Goal: Transaction & Acquisition: Obtain resource

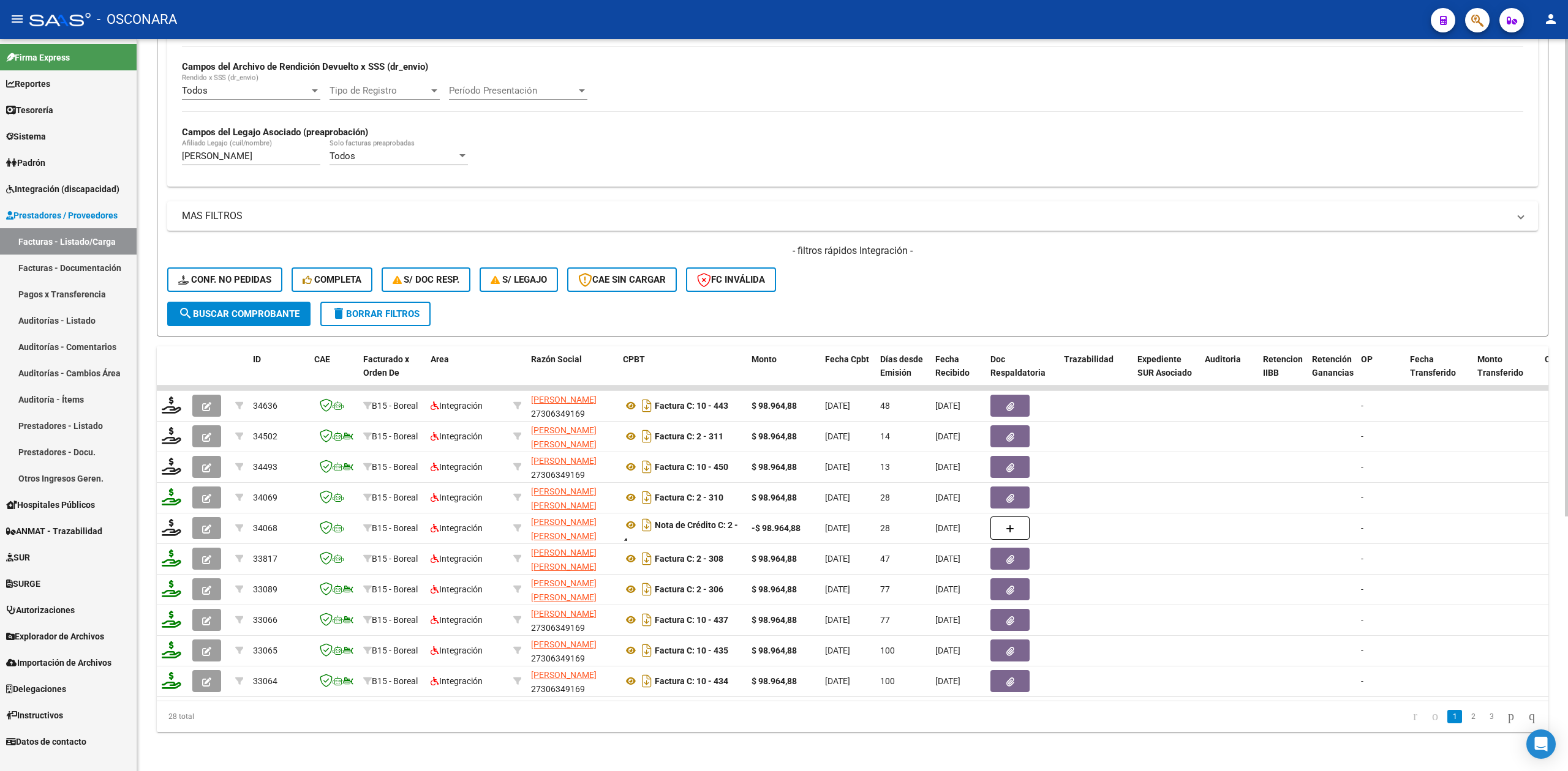
click at [405, 308] on span "delete Borrar Filtros" at bounding box center [375, 313] width 88 height 11
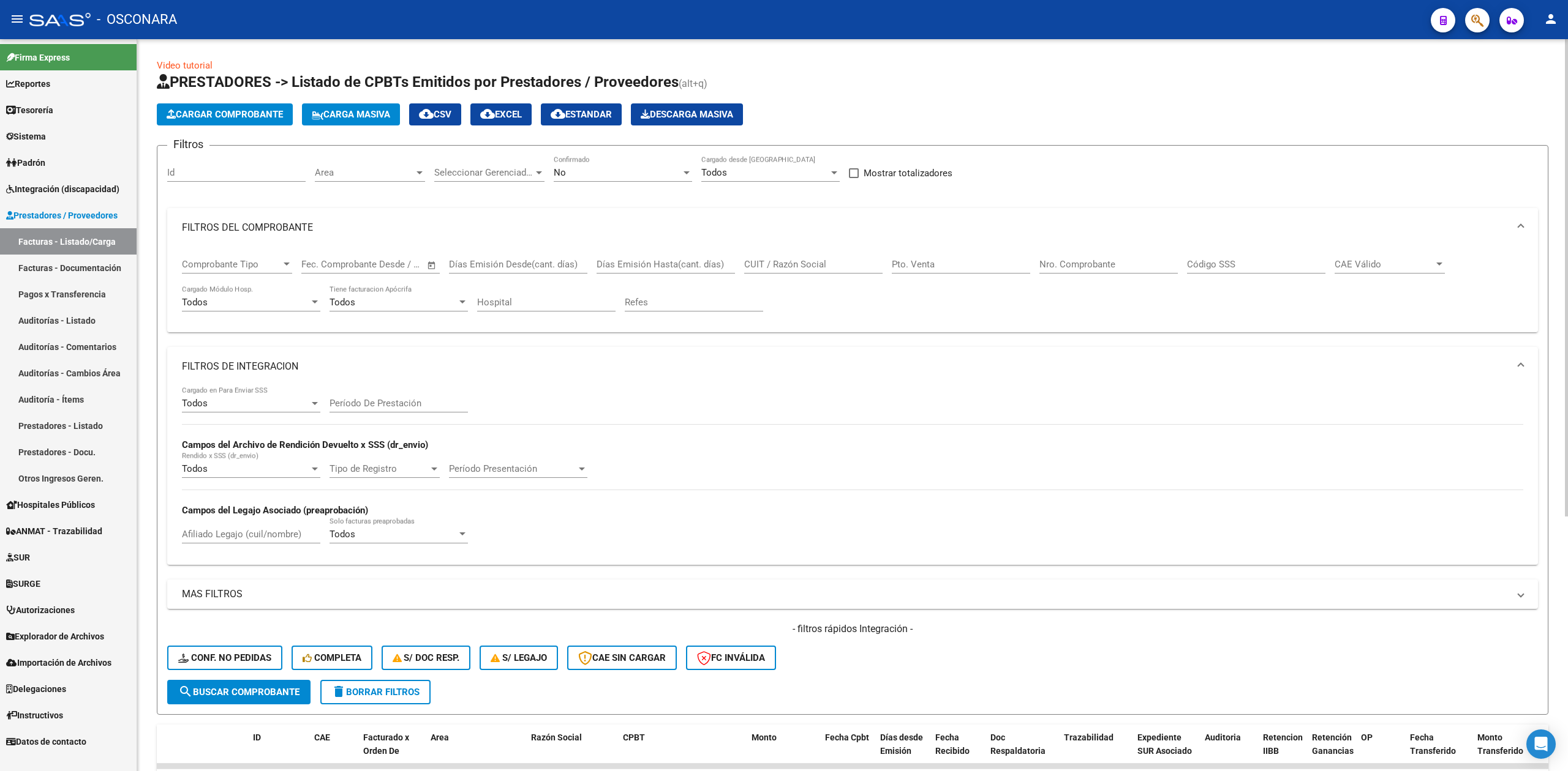
click at [315, 221] on mat-panel-title "FILTROS DEL COMPROBANTE" at bounding box center [845, 228] width 1327 height 13
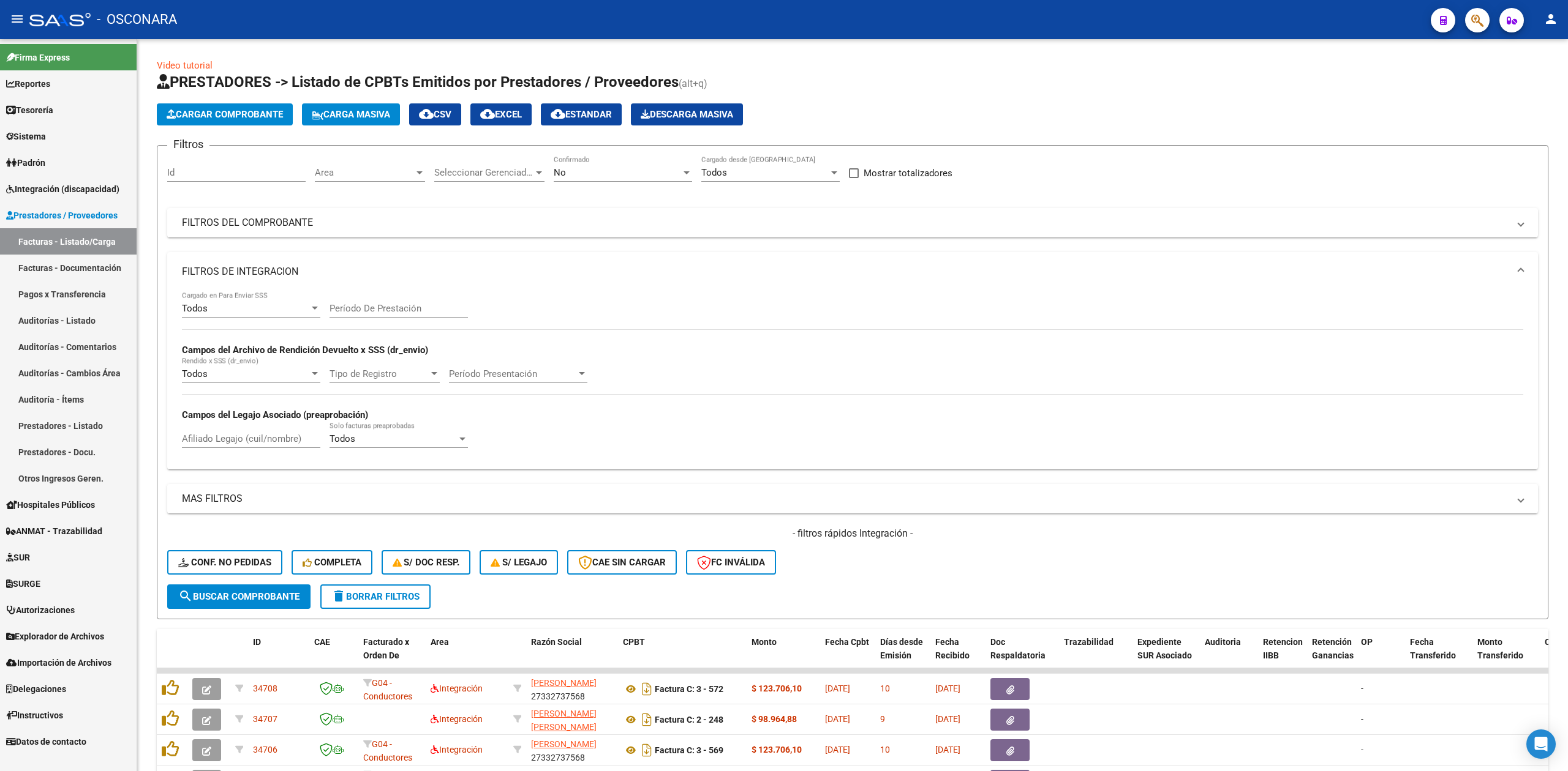
click at [1476, 11] on span "button" at bounding box center [1477, 21] width 13 height 25
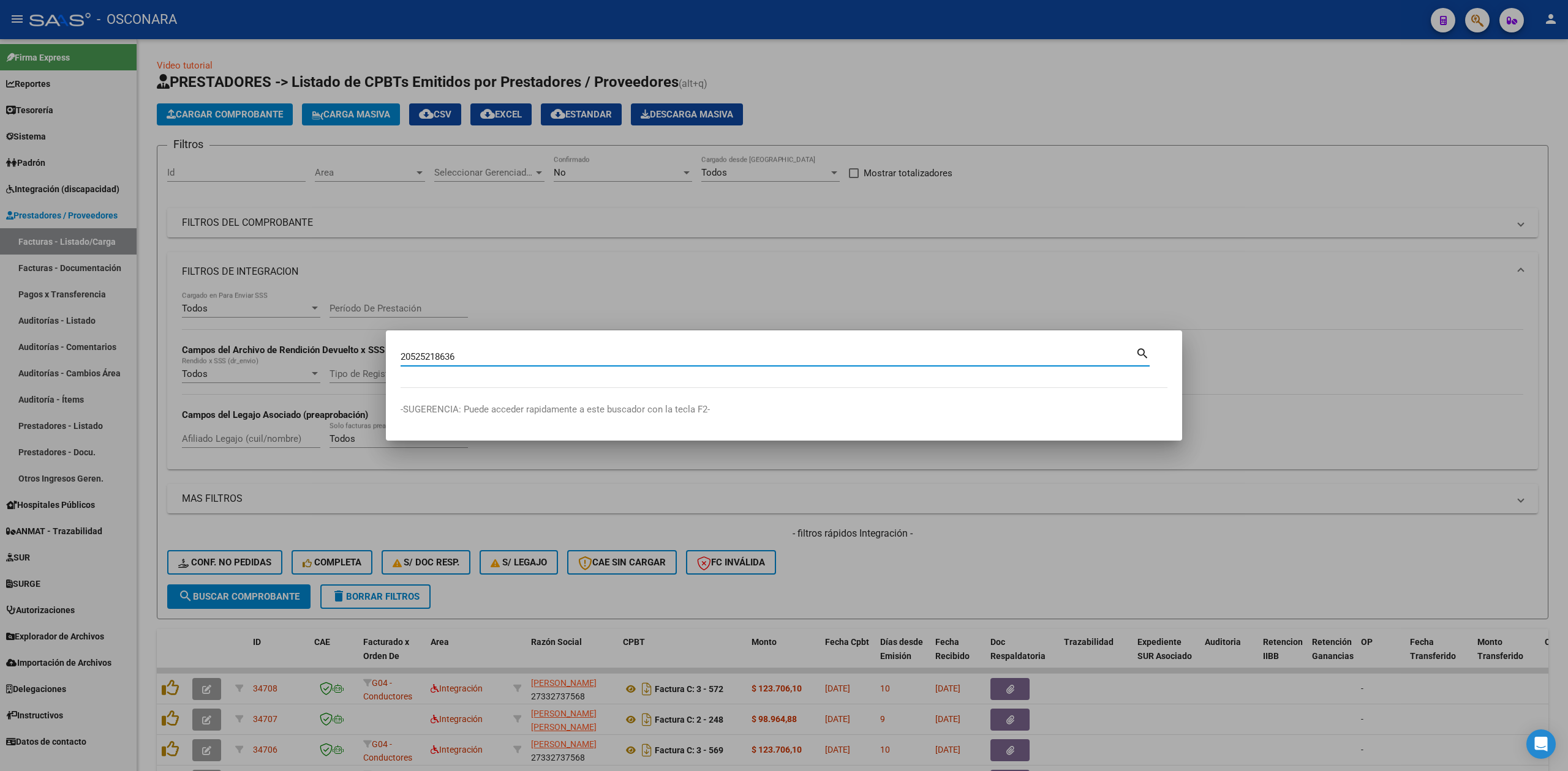
type input "20525218636"
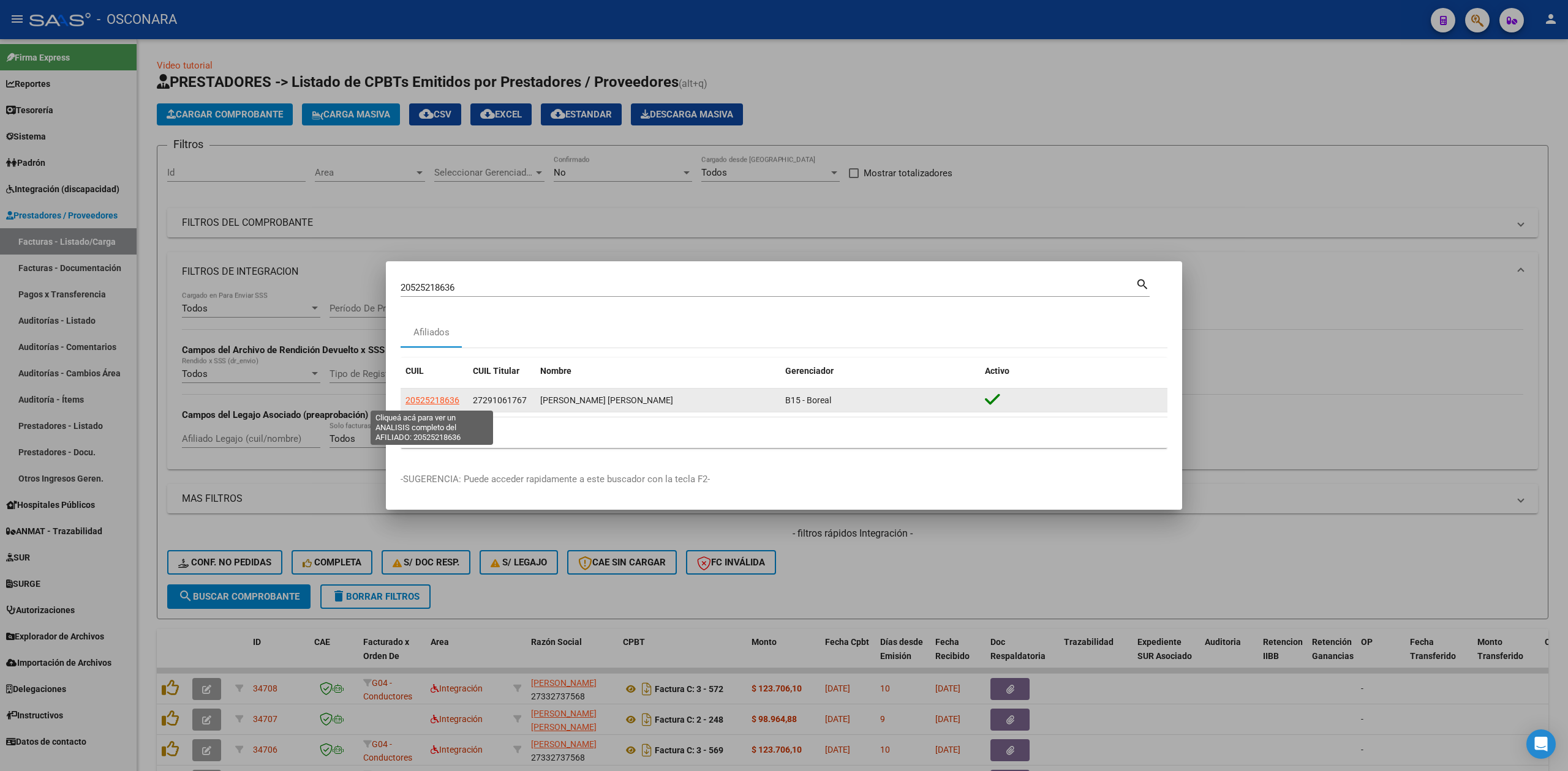
click at [442, 400] on span "20525218636" at bounding box center [432, 400] width 54 height 10
type textarea "20525218636"
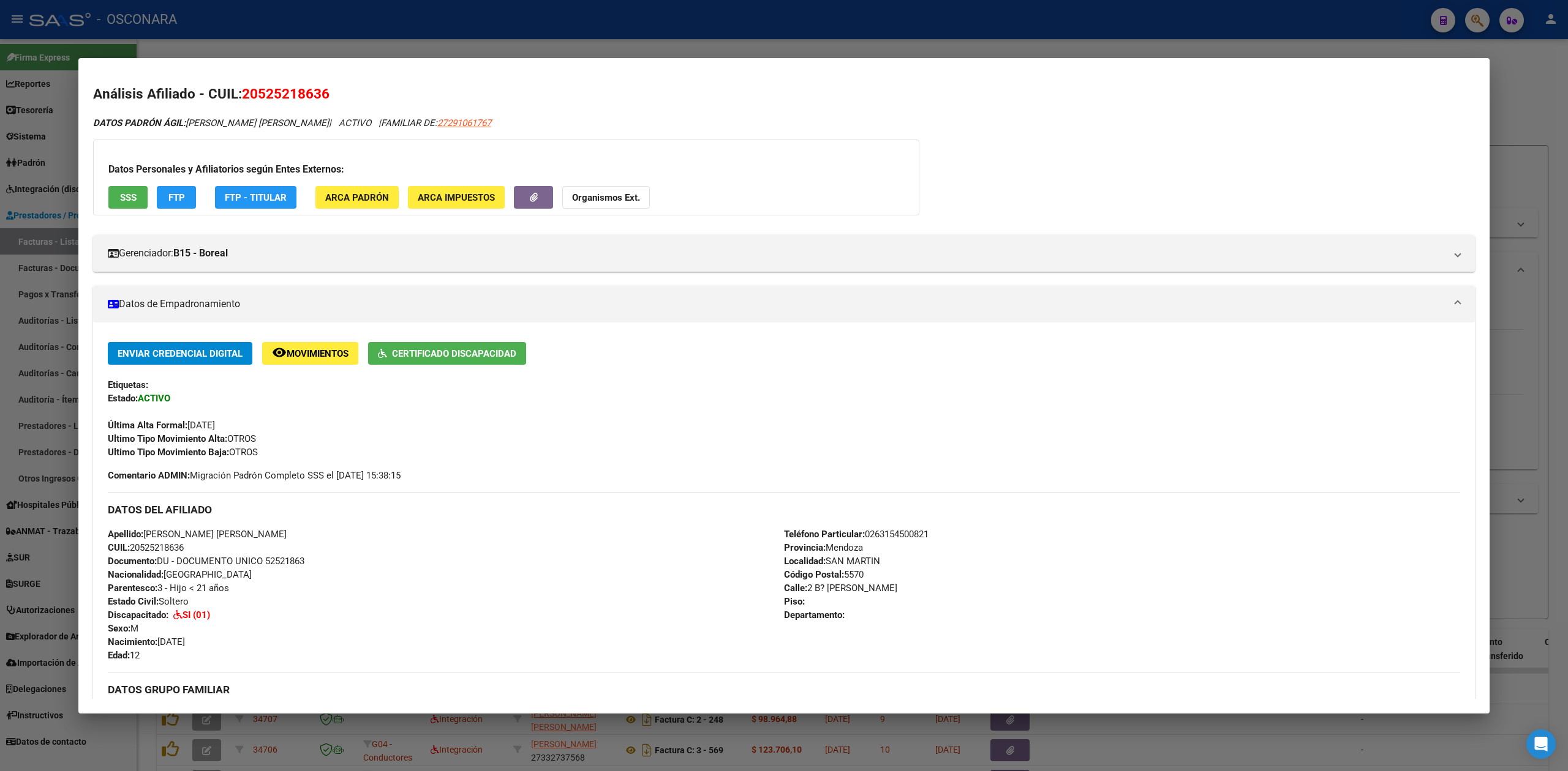
click at [130, 198] on span "SSS" at bounding box center [128, 198] width 17 height 11
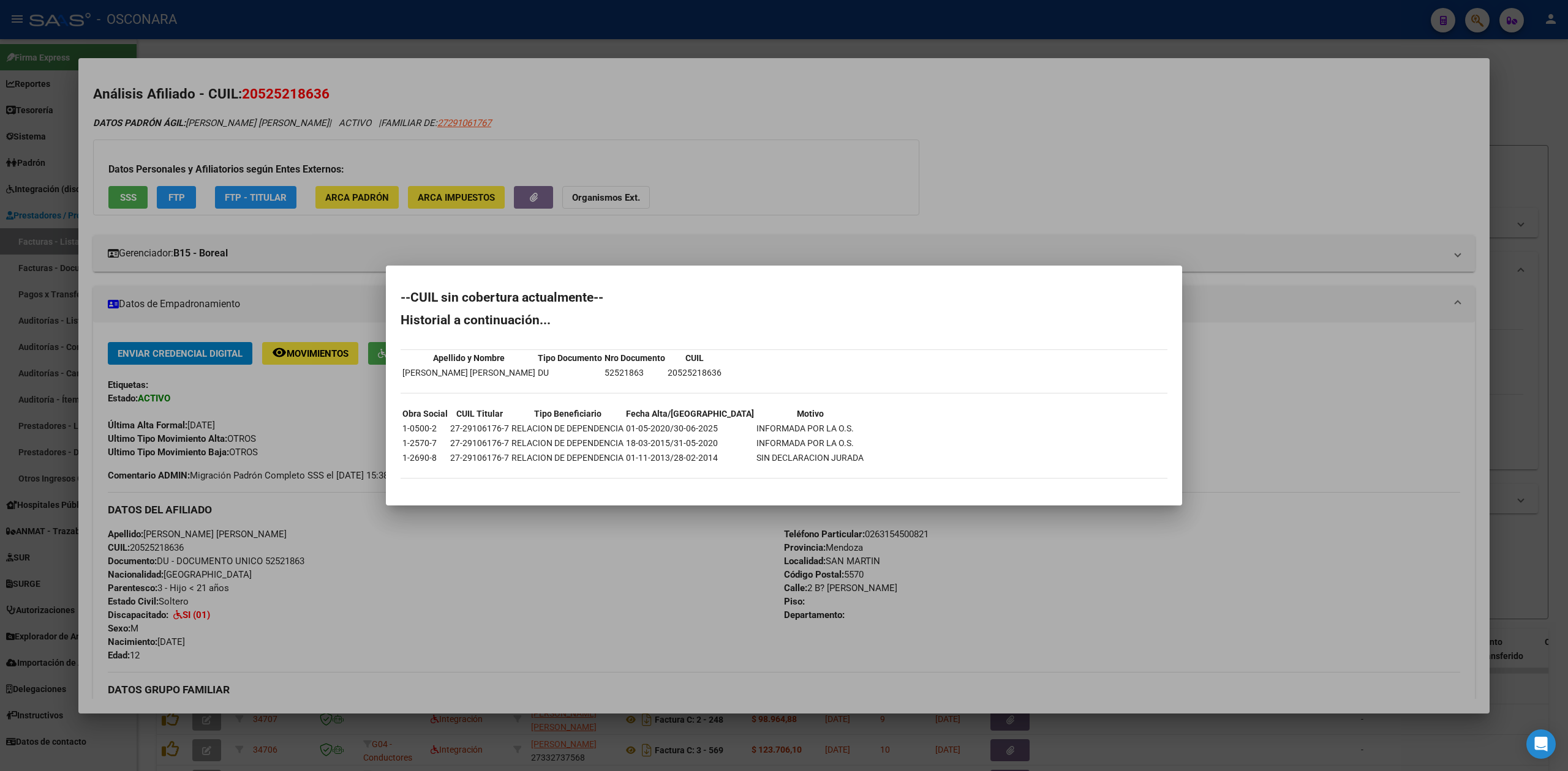
click at [534, 561] on div at bounding box center [784, 385] width 1568 height 771
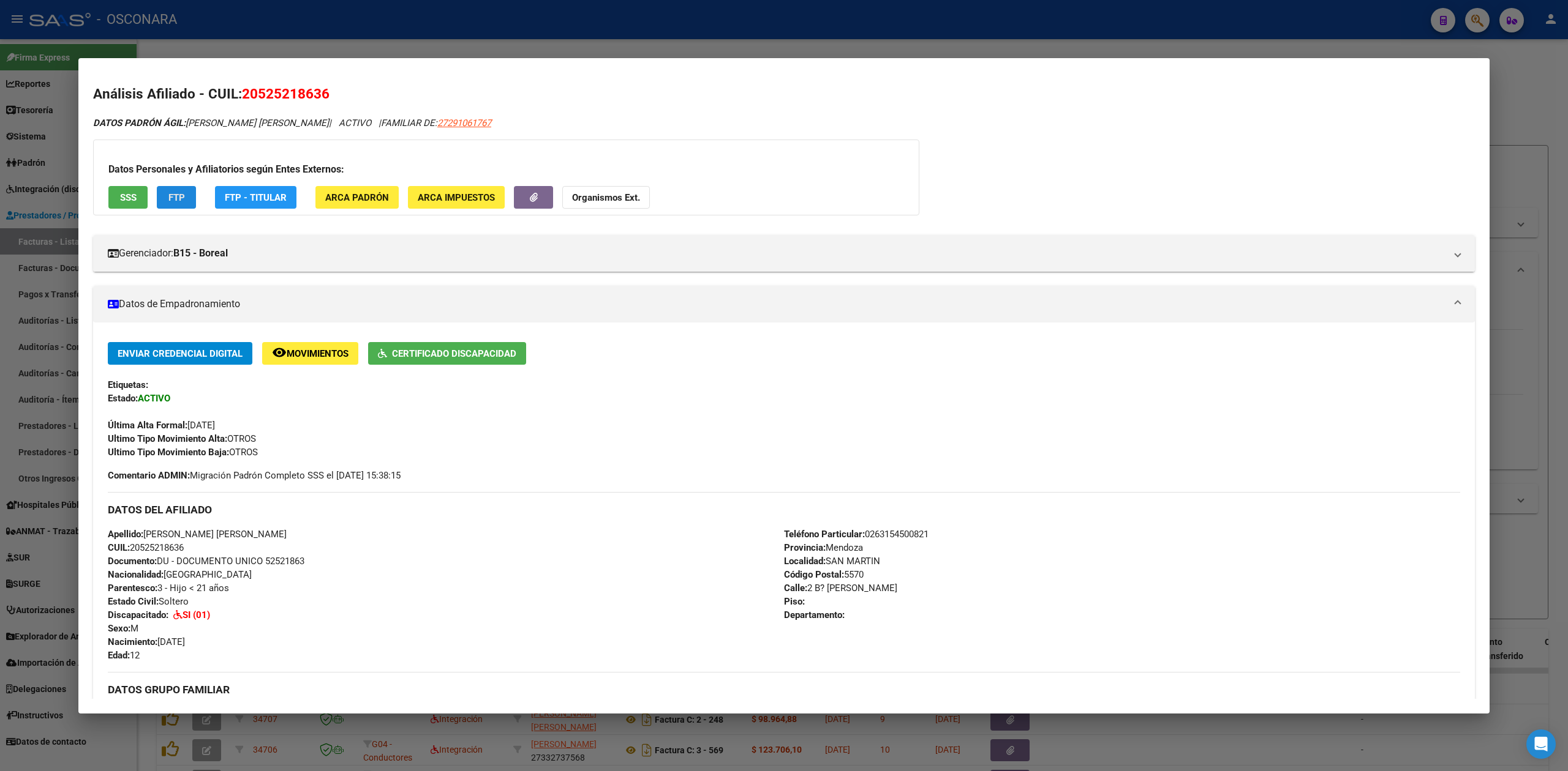
click at [174, 202] on span "FTP" at bounding box center [177, 198] width 17 height 11
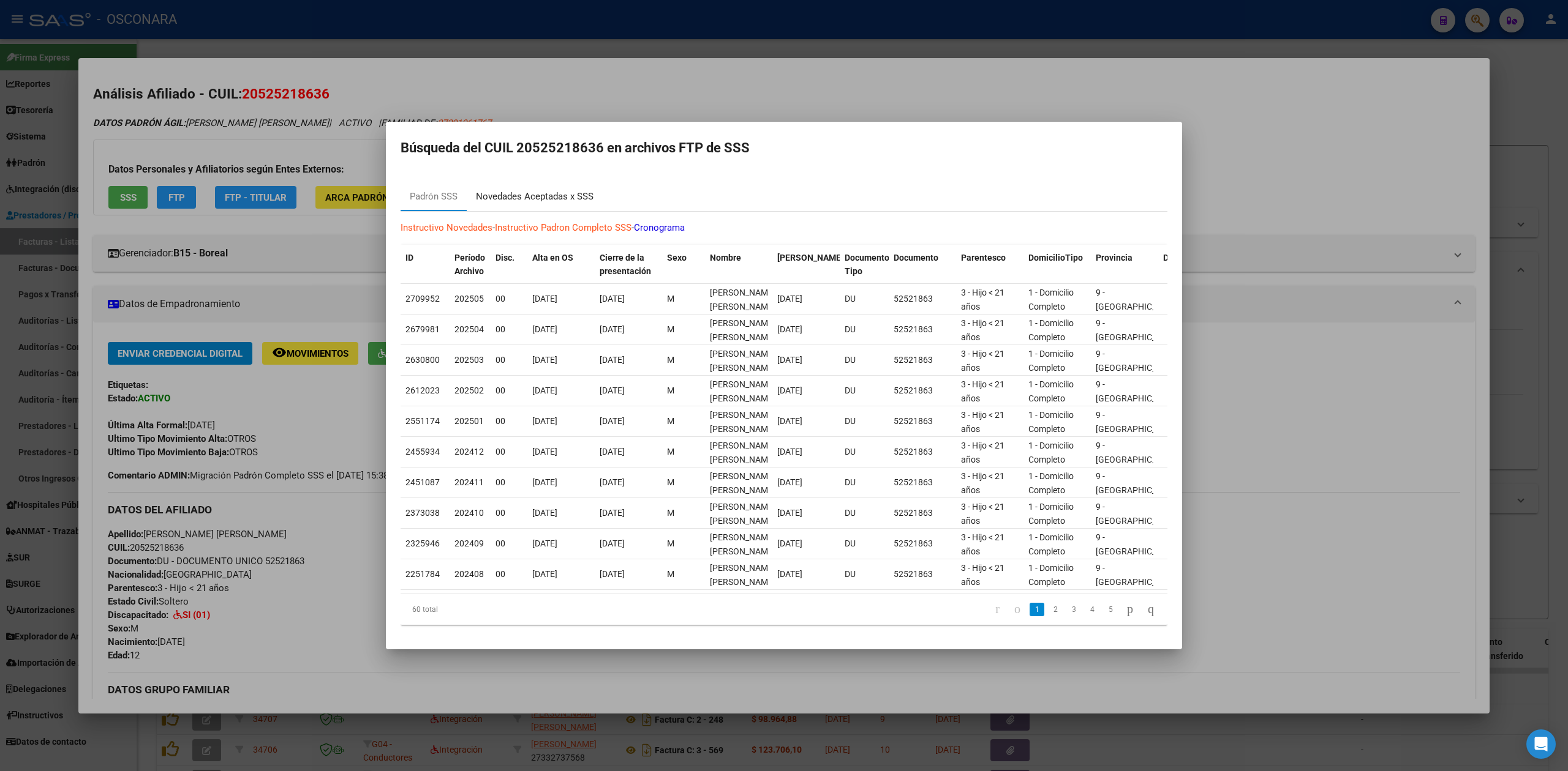
click at [520, 193] on div "Novedades Aceptadas x SSS" at bounding box center [534, 197] width 117 height 14
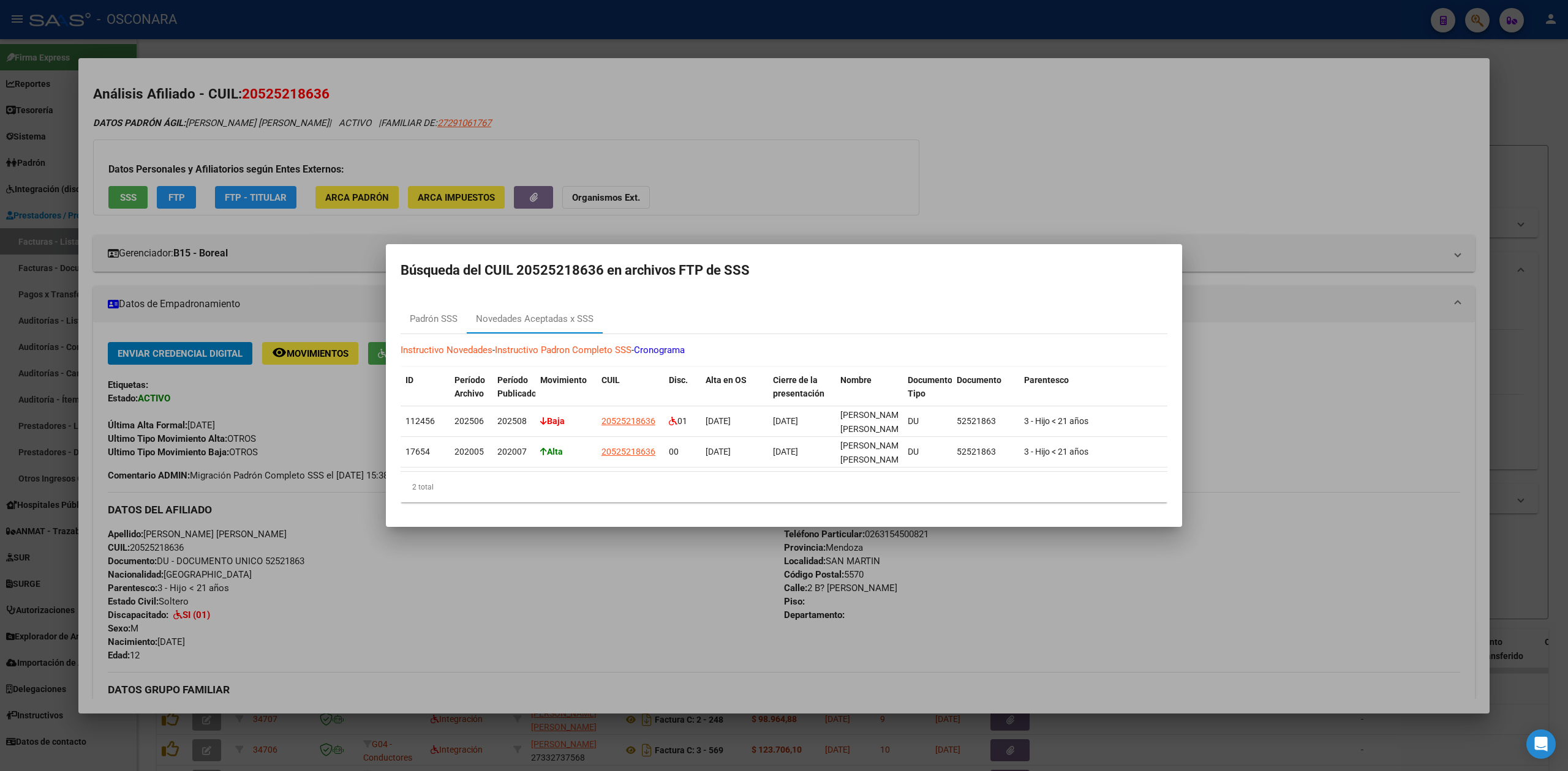
click at [604, 590] on div at bounding box center [784, 385] width 1568 height 771
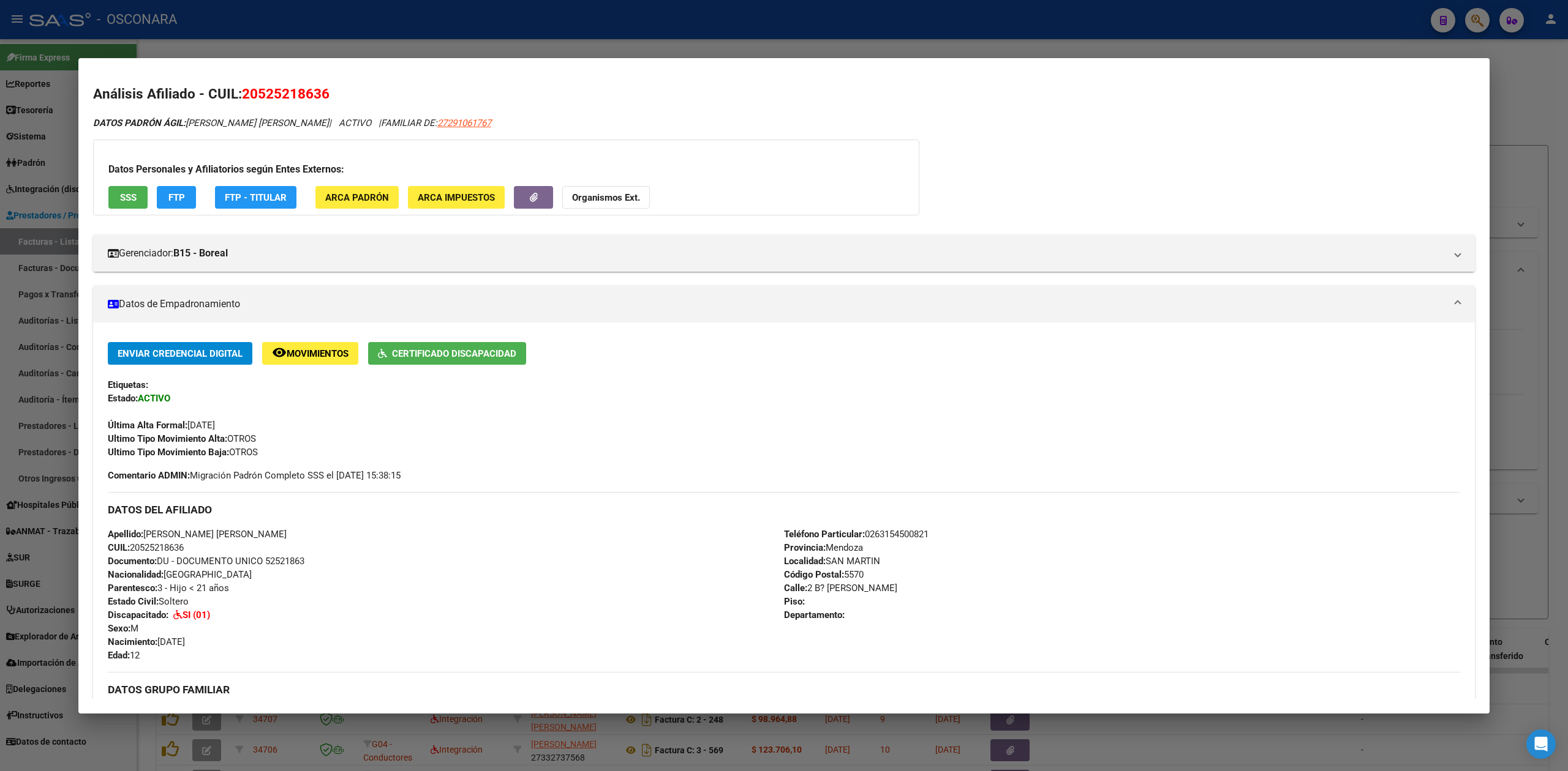
click at [1277, 732] on div at bounding box center [784, 385] width 1568 height 771
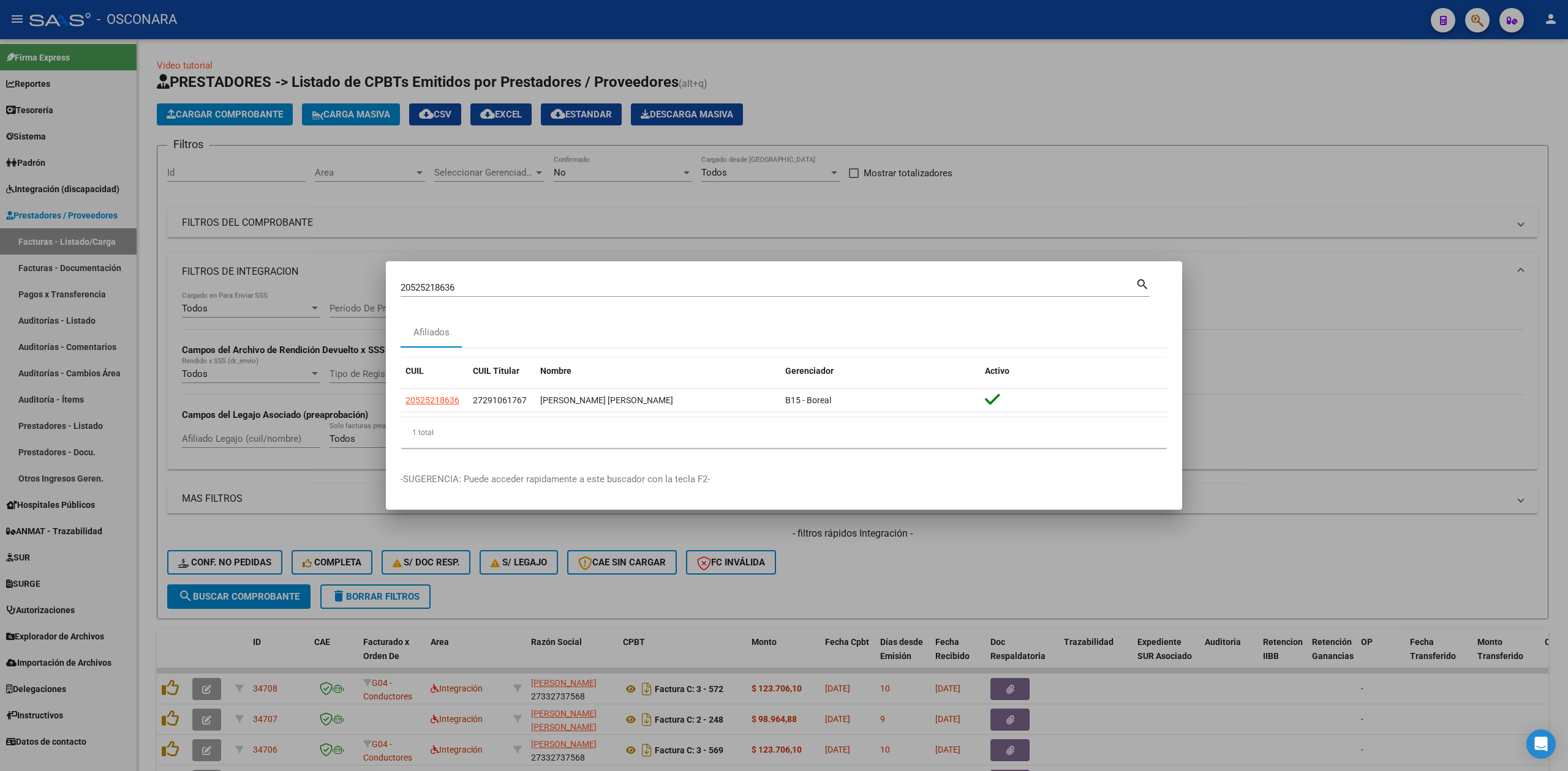
click at [1314, 326] on div at bounding box center [784, 385] width 1568 height 771
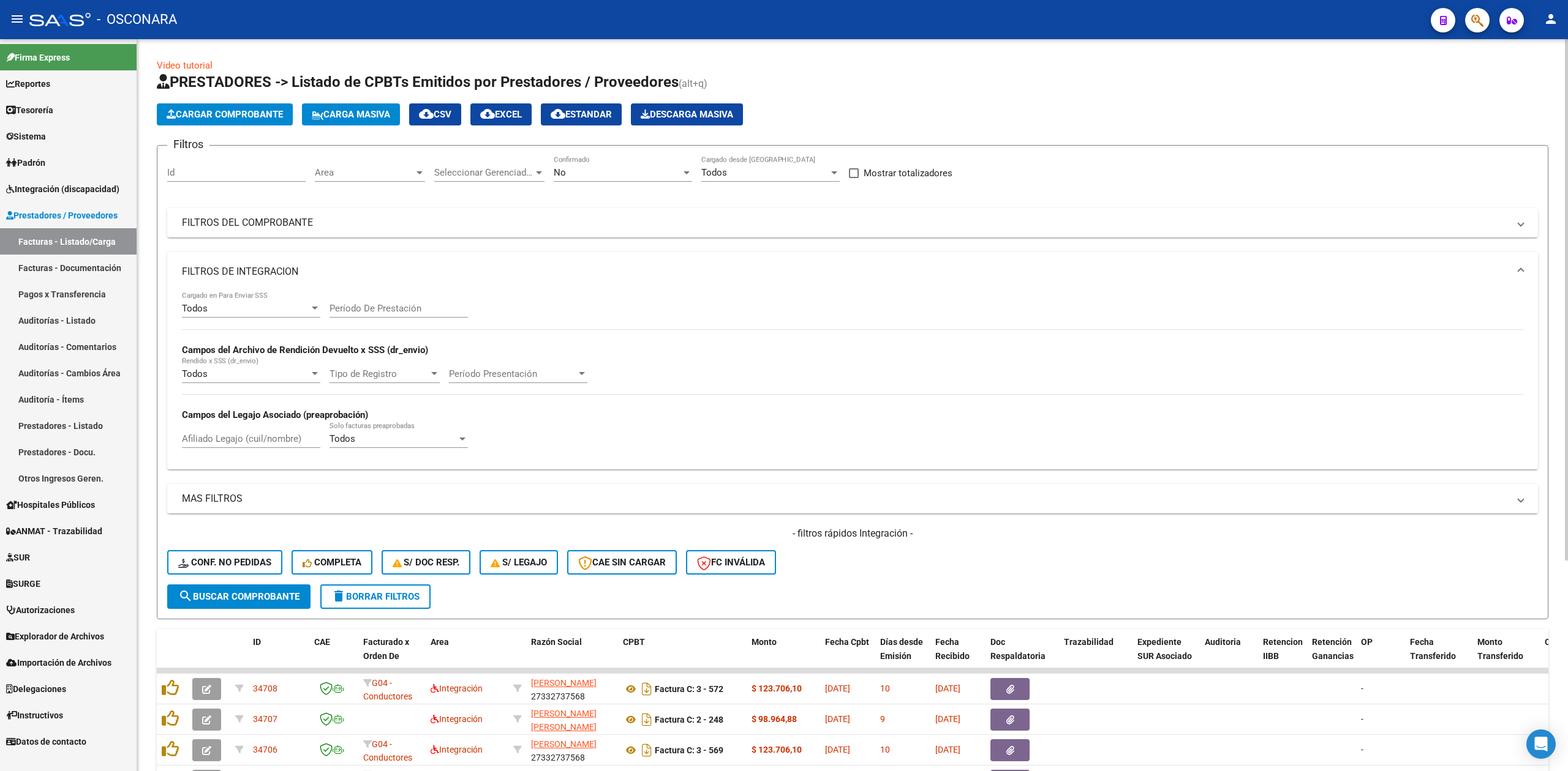
click at [250, 275] on mat-panel-title "FILTROS DE INTEGRACION" at bounding box center [845, 272] width 1327 height 13
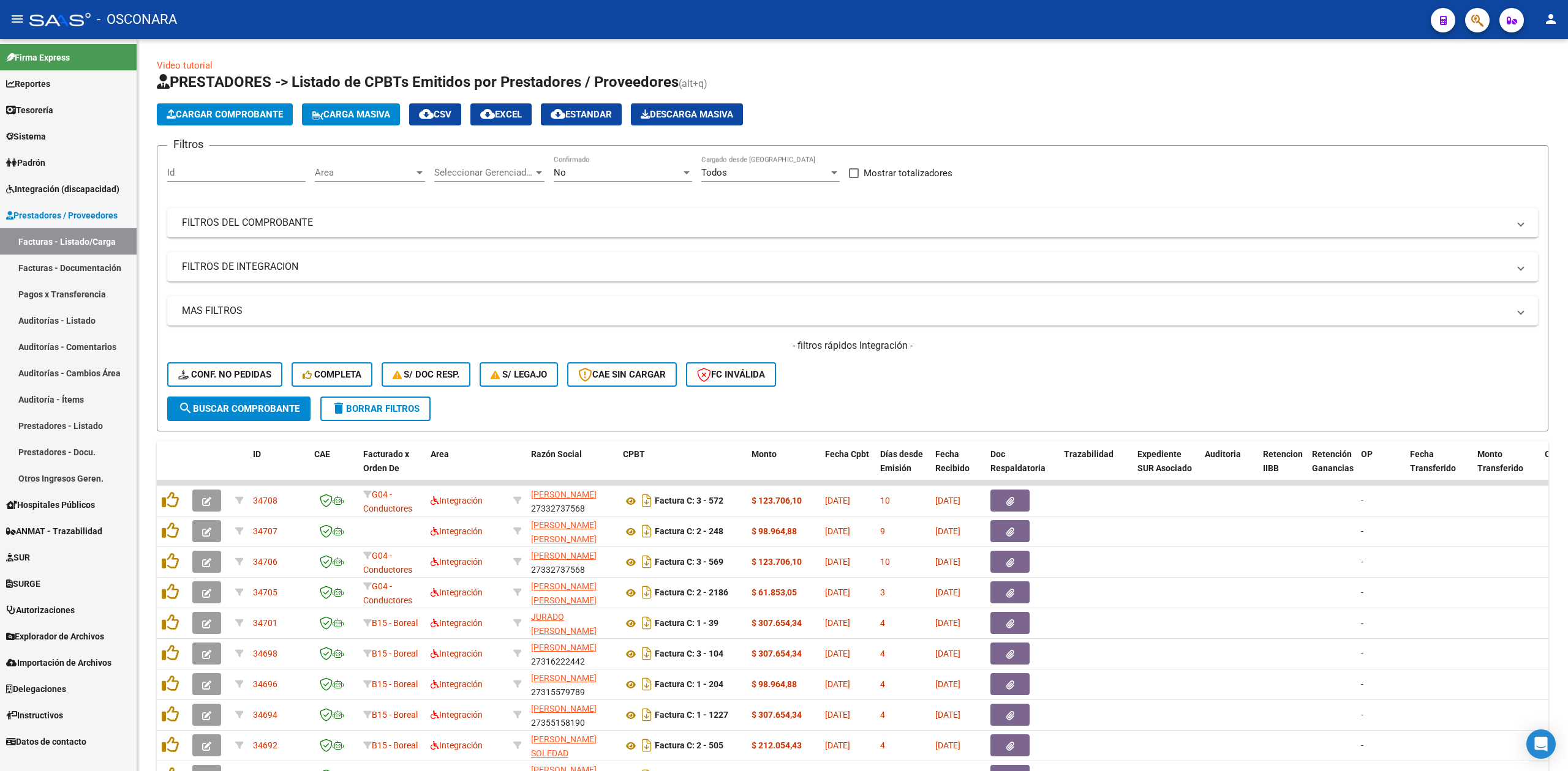
drag, startPoint x: 76, startPoint y: 180, endPoint x: 98, endPoint y: 244, distance: 67.7
click at [76, 180] on link "Integración (discapacidad)" at bounding box center [68, 188] width 137 height 26
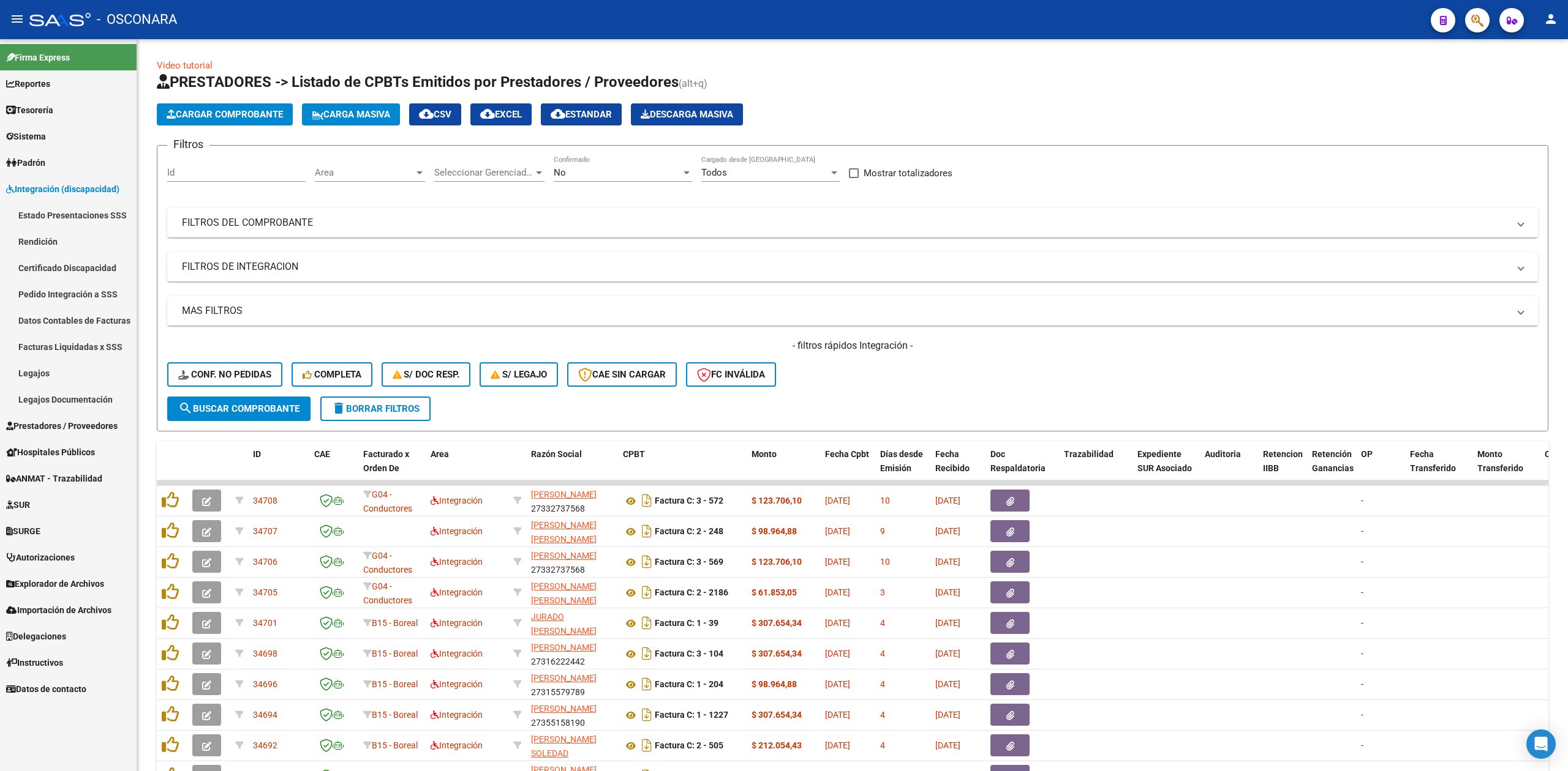
click at [86, 294] on link "Pedido Integración a SSS" at bounding box center [68, 294] width 137 height 26
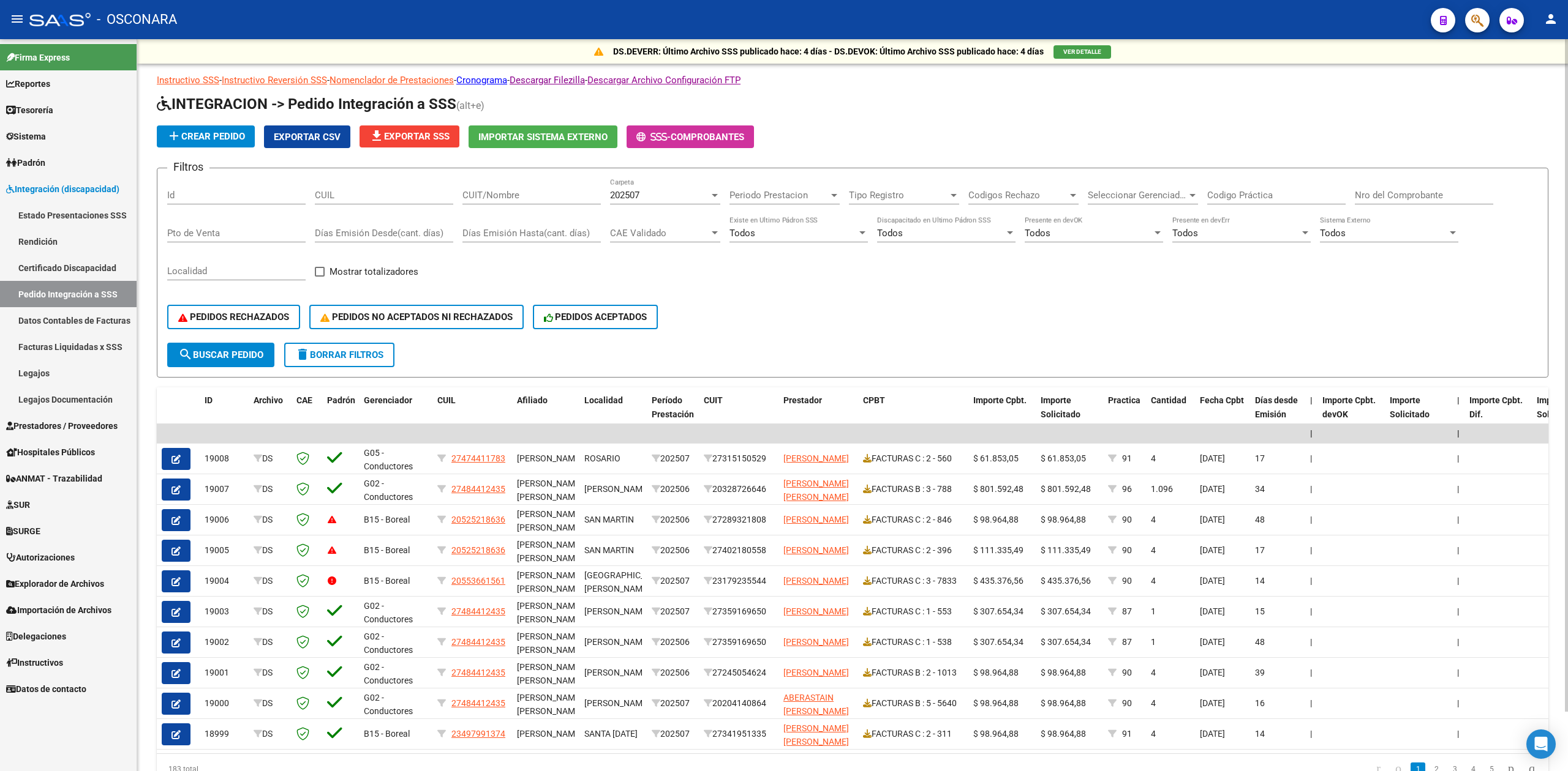
click at [1005, 301] on div "PEDIDOS RECHAZADOS PEDIDOS NO ACEPTADOS NI RECHAZADOS PEDIDOS ACEPTADOS" at bounding box center [853, 316] width 1370 height 51
click at [432, 132] on span "file_download Exportar SSS" at bounding box center [410, 136] width 80 height 11
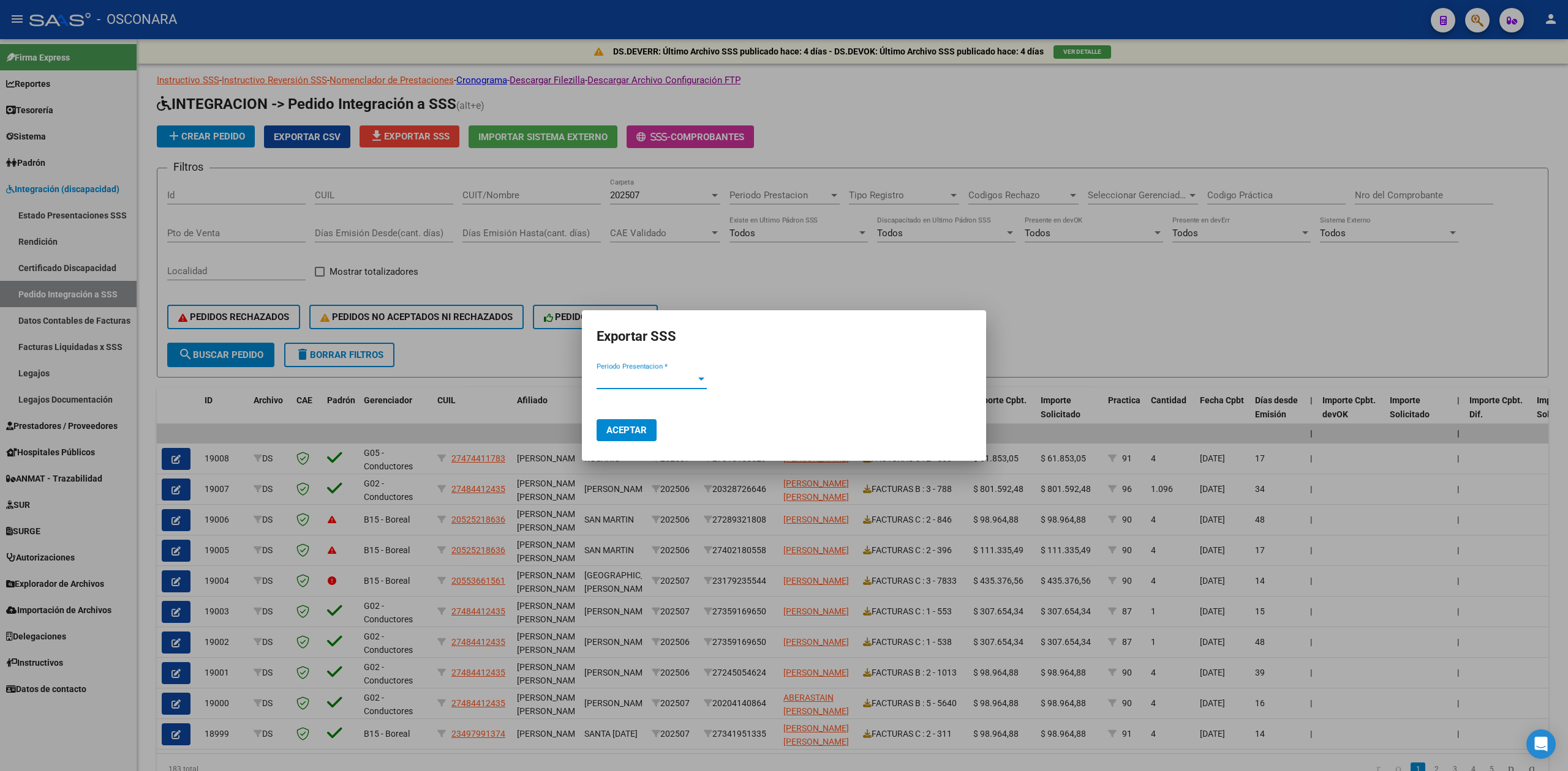
click at [673, 374] on span "Periodo Presentacion *" at bounding box center [646, 379] width 99 height 11
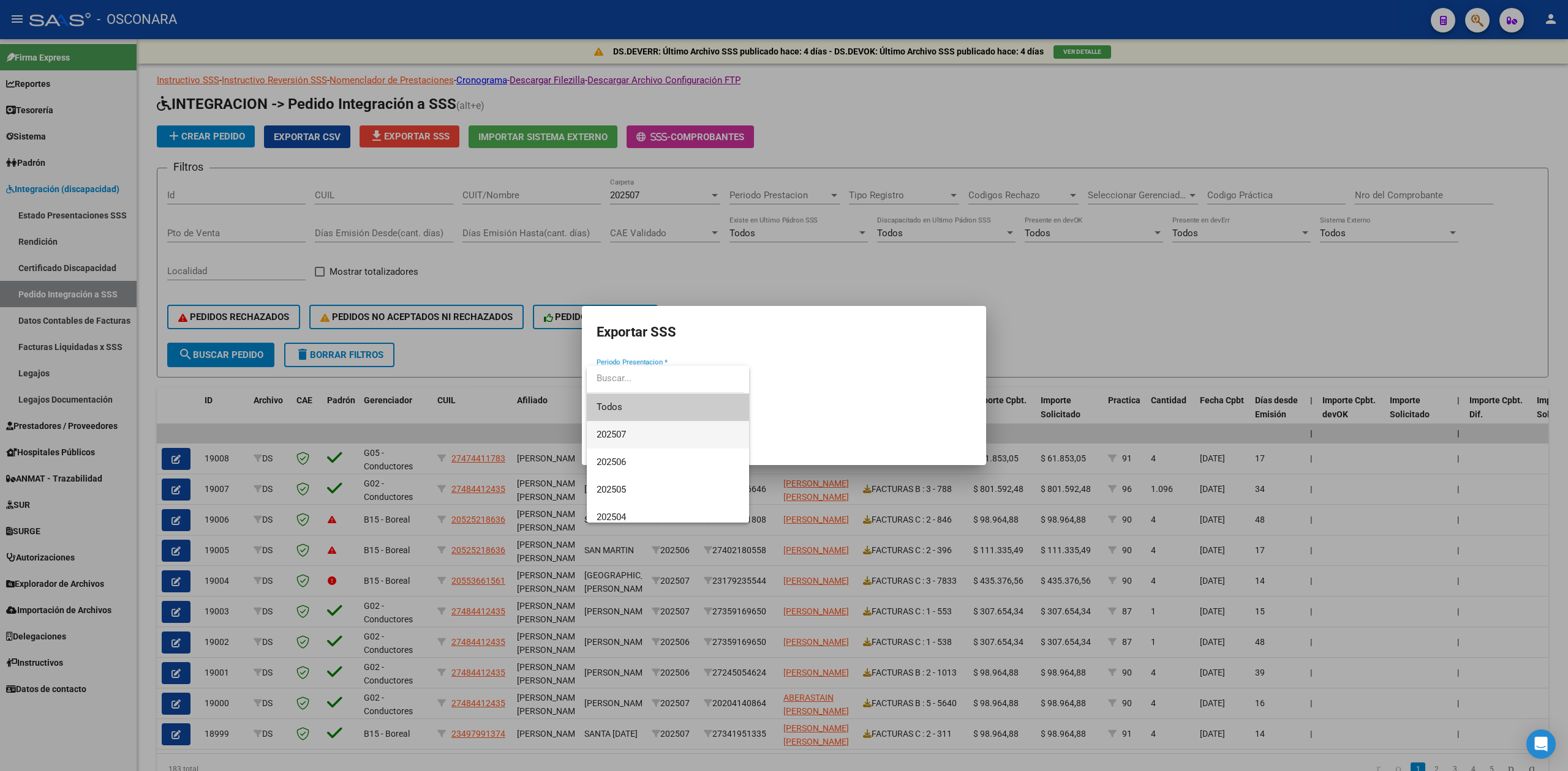
click at [632, 429] on span "202507" at bounding box center [668, 434] width 142 height 28
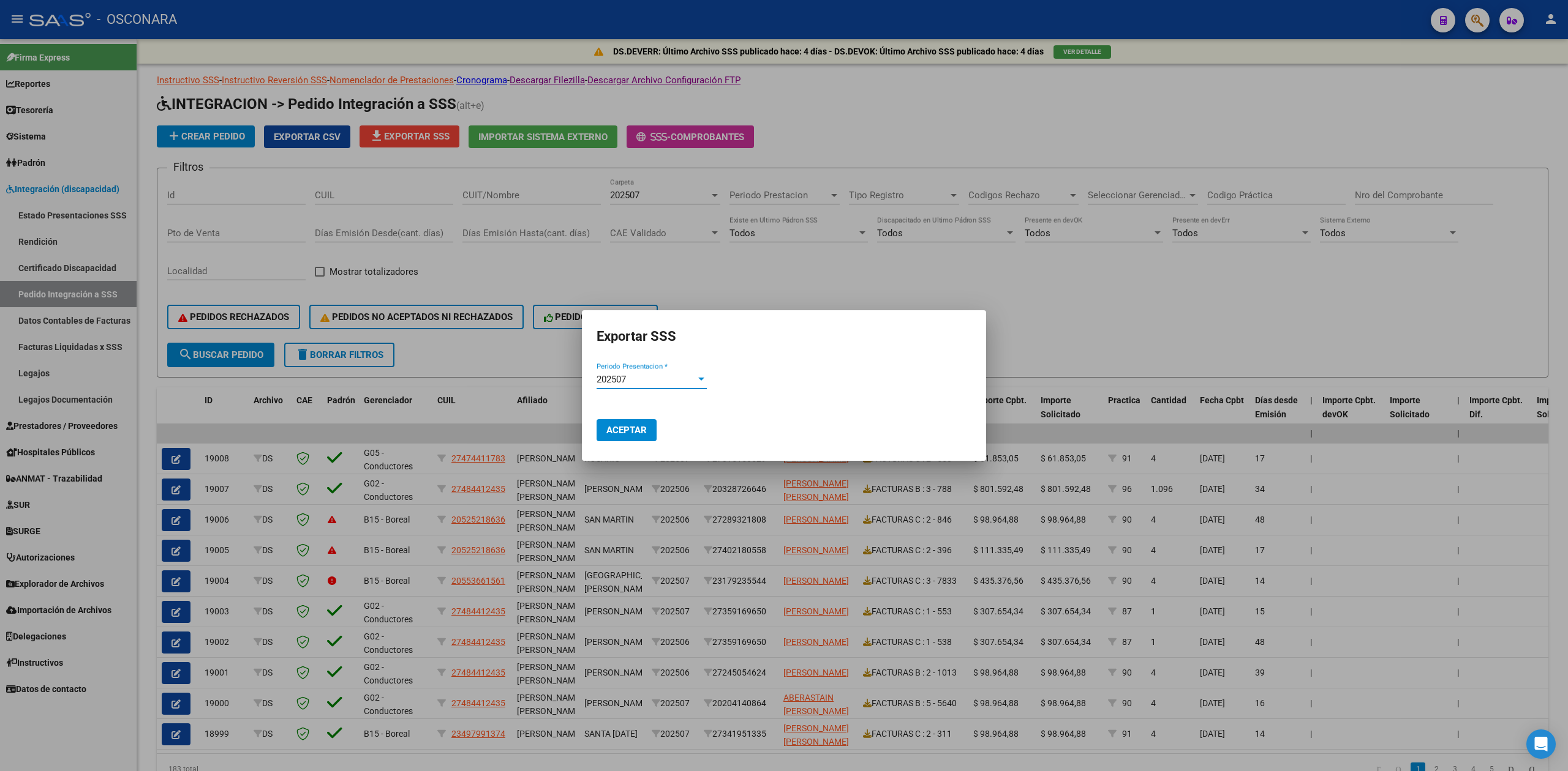
click at [622, 426] on span "Aceptar" at bounding box center [627, 429] width 40 height 11
click at [1076, 309] on div at bounding box center [784, 385] width 1568 height 771
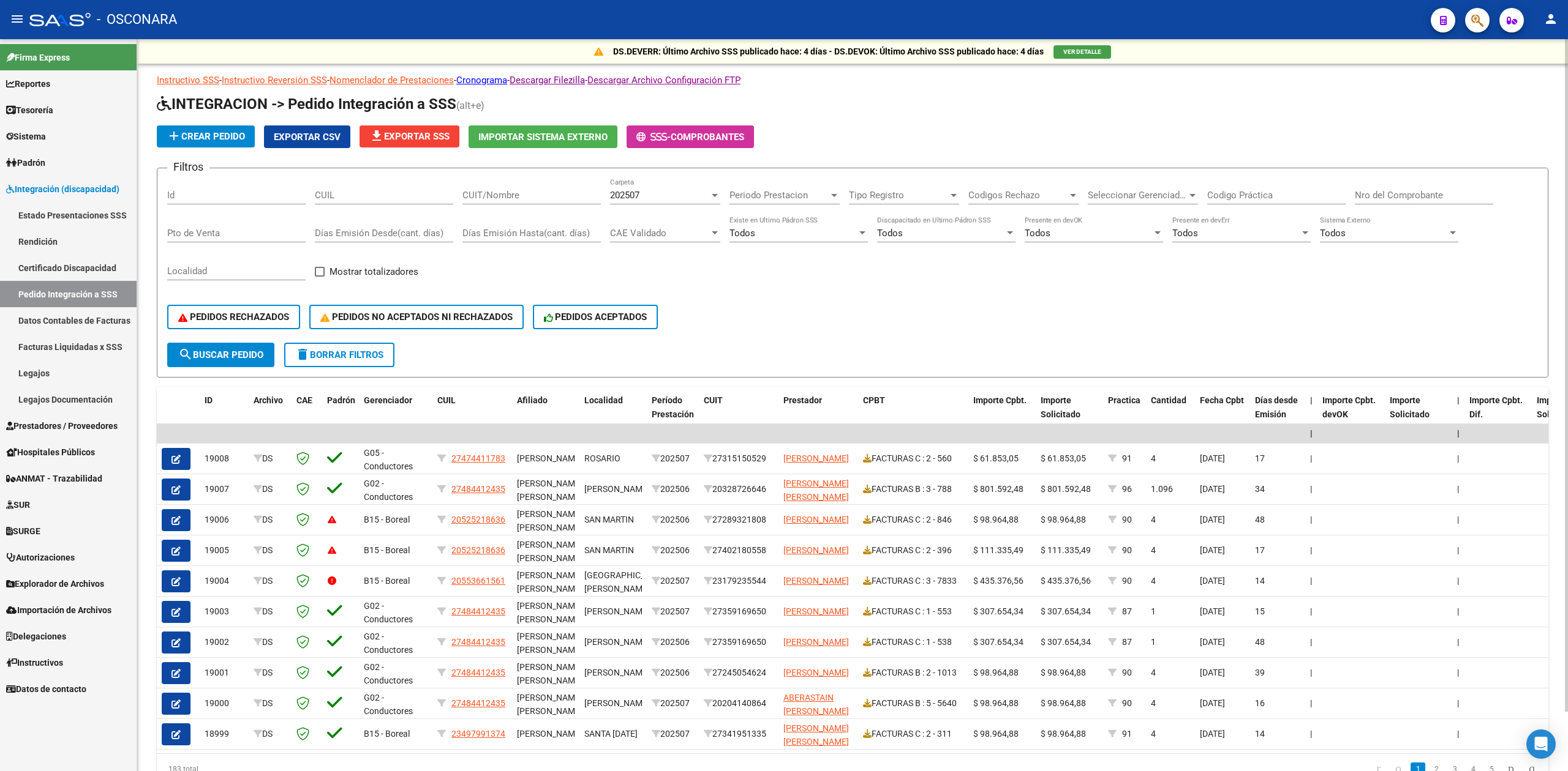
drag, startPoint x: 1007, startPoint y: 304, endPoint x: 819, endPoint y: 63, distance: 305.7
click at [1007, 304] on div "PEDIDOS RECHAZADOS PEDIDOS NO ACEPTADOS NI RECHAZADOS PEDIDOS ACEPTADOS" at bounding box center [853, 316] width 1370 height 51
click at [1129, 290] on div "Filtros Id CUIL CUIT/Nombre 202507 Carpeta Periodo Prestacion Periodo Prestacio…" at bounding box center [853, 260] width 1370 height 165
click at [336, 270] on span "Mostrar totalizadores" at bounding box center [374, 272] width 89 height 15
click at [320, 276] on input "Mostrar totalizadores" at bounding box center [319, 276] width 1 height 1
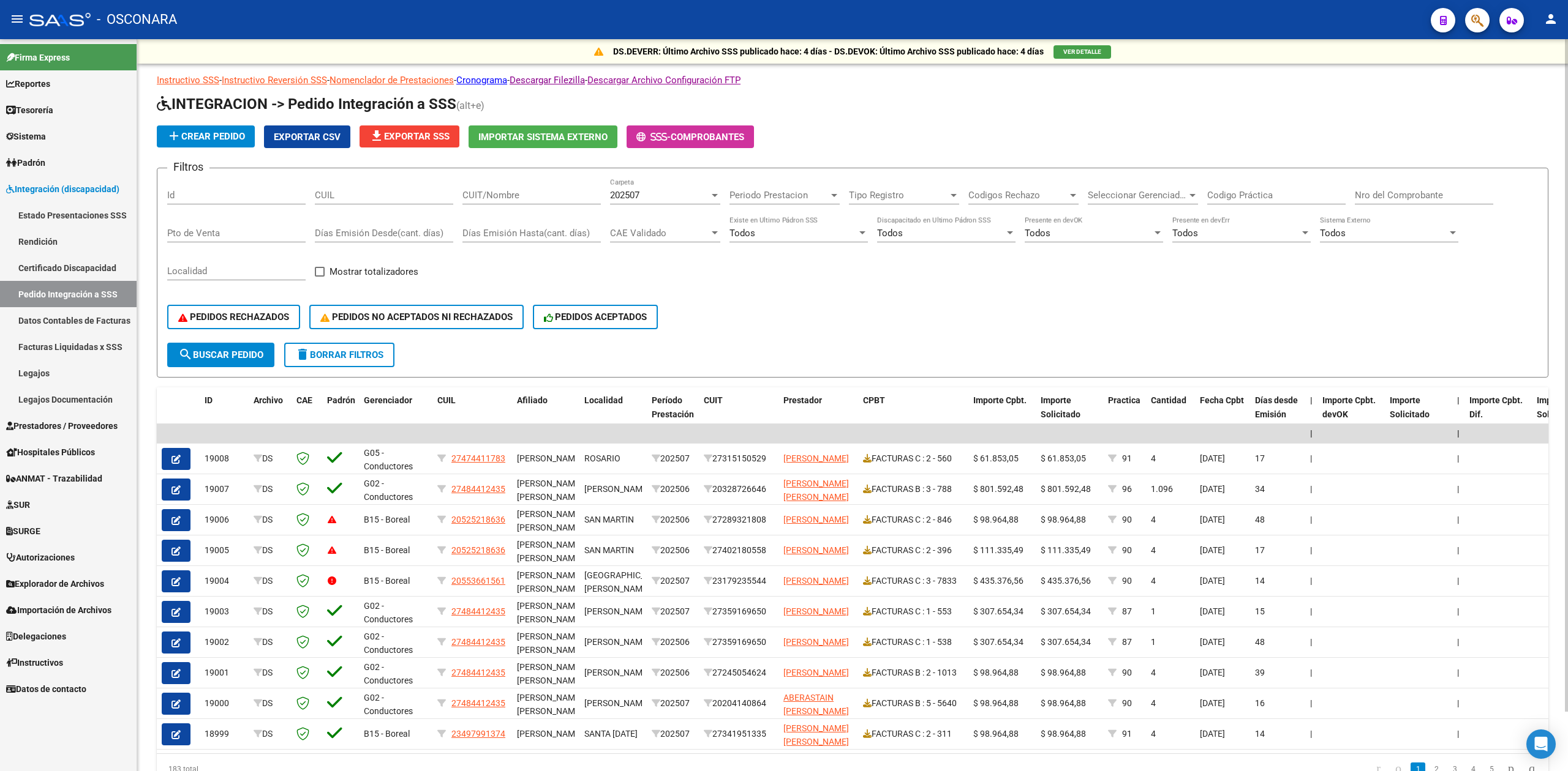
checkbox input "true"
click at [260, 356] on span "search Buscar Pedido" at bounding box center [221, 354] width 85 height 11
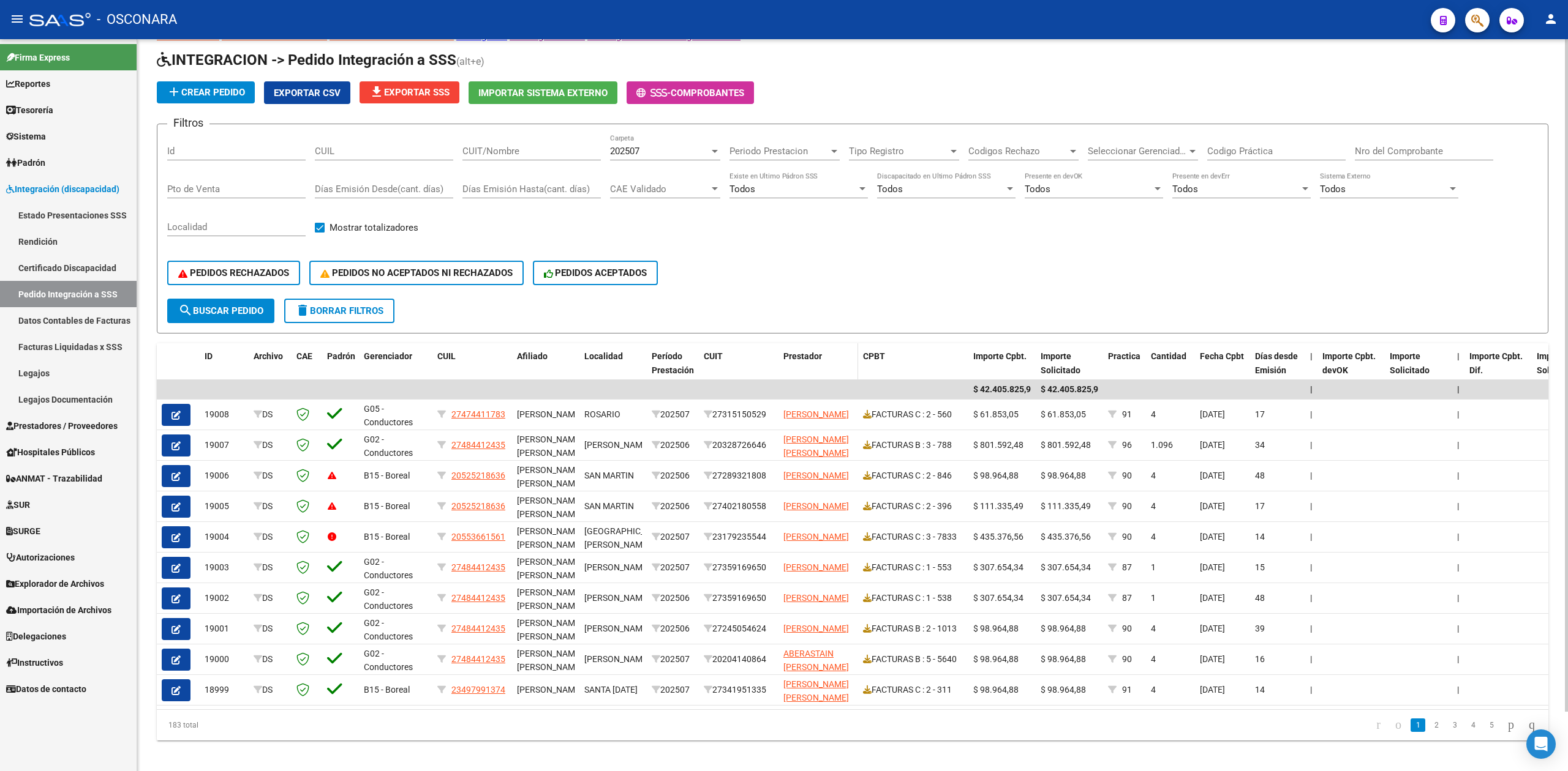
scroll to position [64, 0]
